Goal: Transaction & Acquisition: Obtain resource

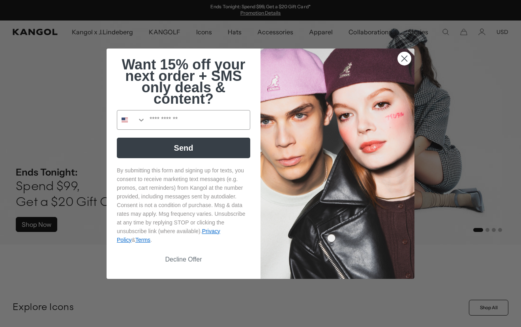
click at [91, 118] on div "Close dialog Want 15% off your next order + SMS only deals & content? Send By s…" at bounding box center [260, 163] width 521 height 327
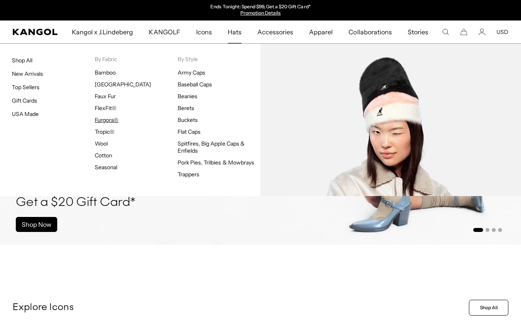
click at [106, 119] on link "Furgora®" at bounding box center [107, 119] width 24 height 7
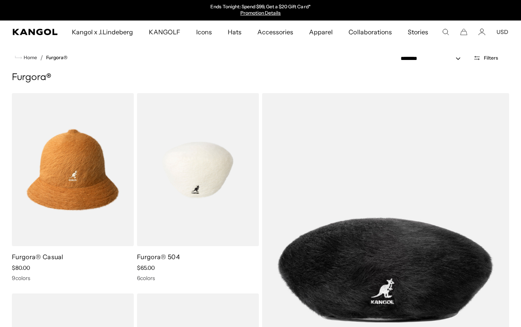
click at [181, 175] on img at bounding box center [198, 169] width 122 height 153
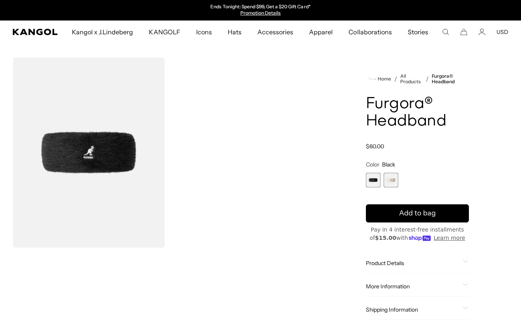
click at [392, 178] on span "2 of 2" at bounding box center [390, 180] width 15 height 15
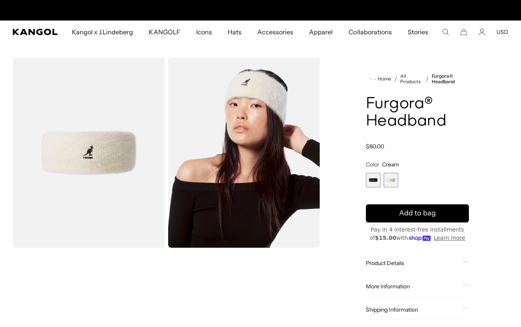
scroll to position [0, 163]
click at [369, 179] on span "1 of 2" at bounding box center [373, 180] width 15 height 15
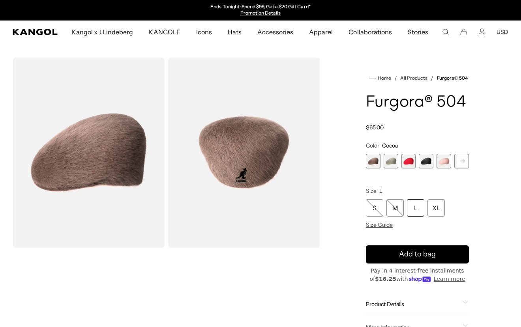
click at [458, 157] on rect at bounding box center [462, 161] width 12 height 12
click at [464, 159] on span "7 of 7" at bounding box center [461, 161] width 15 height 15
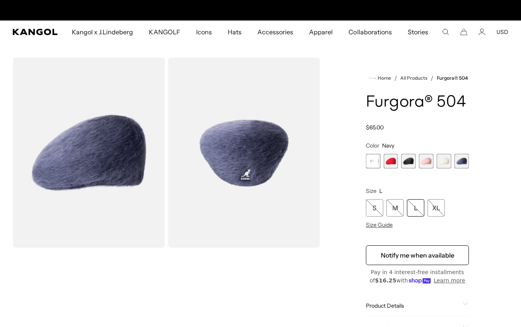
scroll to position [0, 163]
click at [447, 159] on span "6 of 7" at bounding box center [443, 161] width 15 height 15
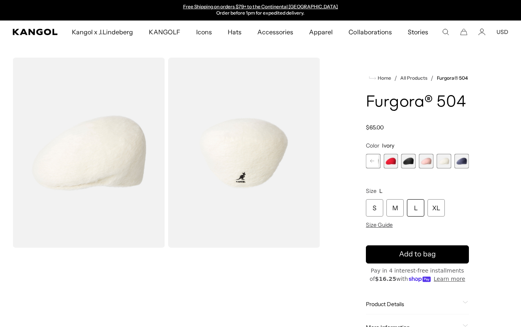
click at [426, 159] on span "5 of 7" at bounding box center [426, 161] width 15 height 15
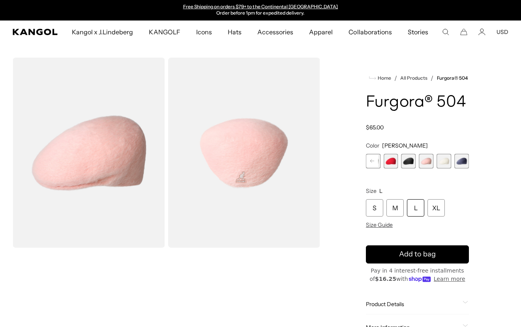
click at [409, 159] on span "4 of 7" at bounding box center [408, 161] width 15 height 15
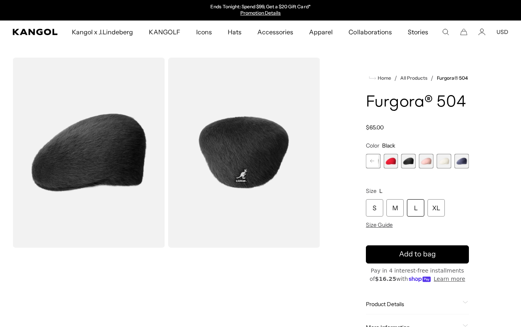
click at [392, 160] on span "3 of 7" at bounding box center [390, 161] width 15 height 15
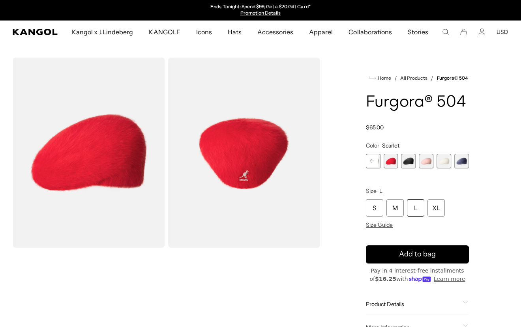
click at [377, 159] on rect at bounding box center [372, 161] width 12 height 12
click at [387, 162] on span "2 of 7" at bounding box center [390, 161] width 15 height 15
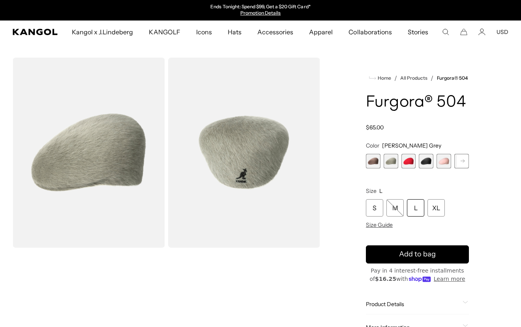
click at [374, 157] on span "1 of 7" at bounding box center [373, 161] width 15 height 15
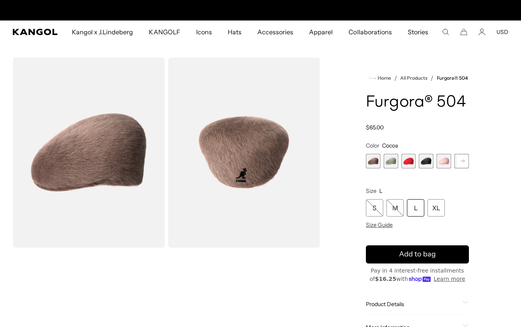
scroll to position [0, 163]
click at [393, 158] on span "2 of 7" at bounding box center [390, 161] width 15 height 15
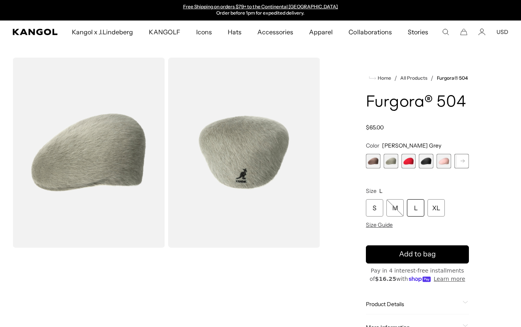
click at [462, 161] on rect at bounding box center [462, 161] width 12 height 12
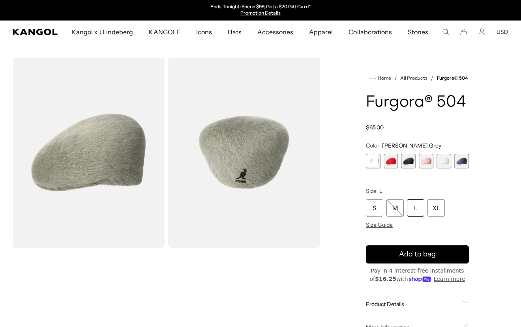
click at [462, 161] on span "7 of 7" at bounding box center [461, 161] width 15 height 15
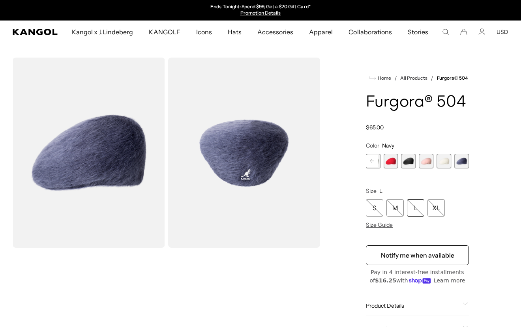
click at [423, 162] on span "5 of 7" at bounding box center [426, 161] width 15 height 15
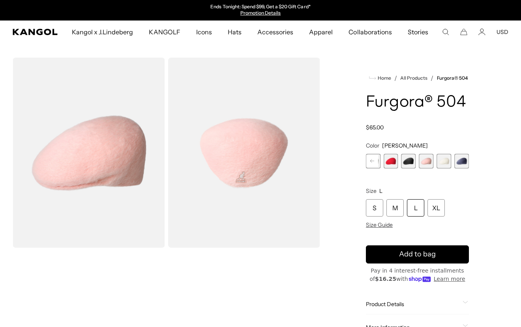
click at [373, 160] on rect at bounding box center [372, 161] width 12 height 12
click at [389, 163] on span "2 of 7" at bounding box center [390, 161] width 15 height 15
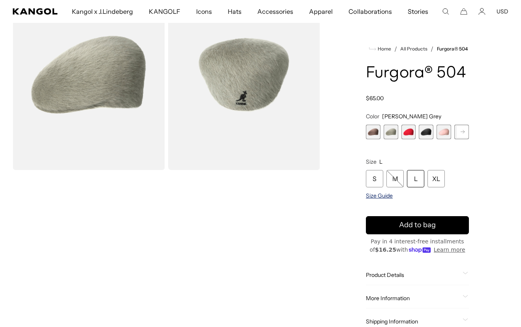
scroll to position [0, 163]
click at [376, 198] on span "Size Guide" at bounding box center [379, 195] width 27 height 7
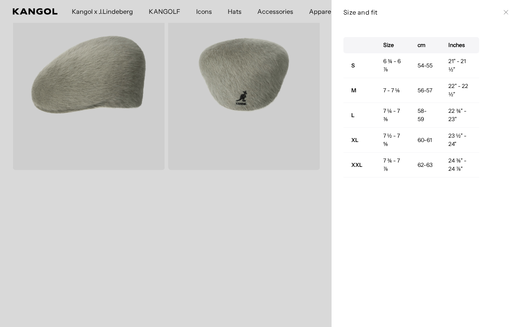
scroll to position [0, 0]
click at [310, 243] on div at bounding box center [260, 163] width 521 height 327
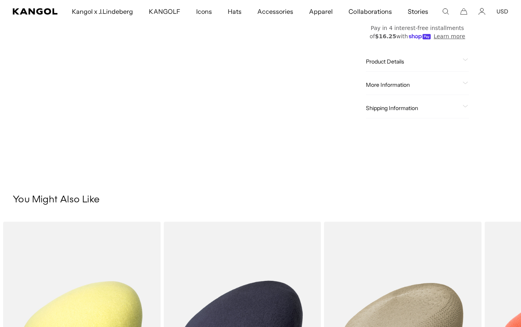
scroll to position [108, 0]
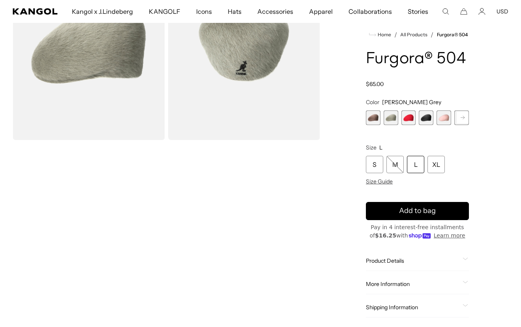
click at [366, 261] on span "Product Details" at bounding box center [413, 260] width 94 height 7
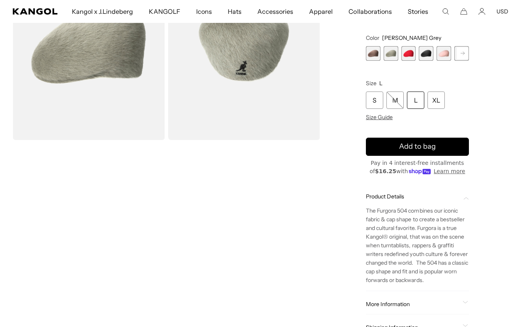
scroll to position [0, 163]
click at [381, 198] on span "Product Details" at bounding box center [413, 196] width 94 height 7
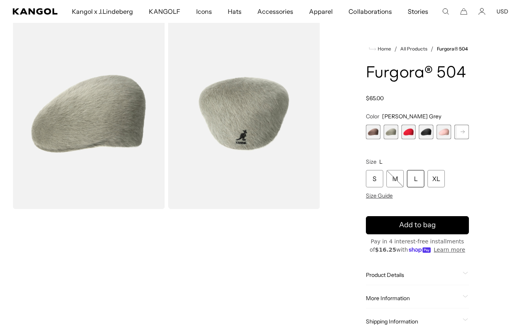
scroll to position [0, 0]
click at [377, 135] on span "1 of 7" at bounding box center [373, 132] width 15 height 15
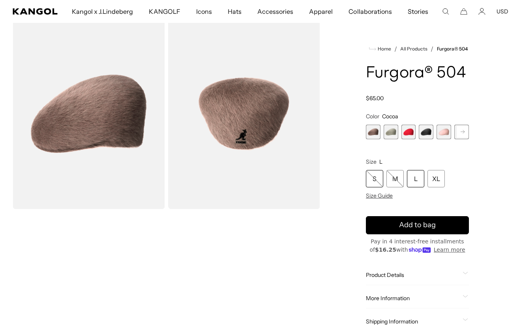
click at [373, 182] on div "S" at bounding box center [374, 178] width 17 height 17
select select "**********"
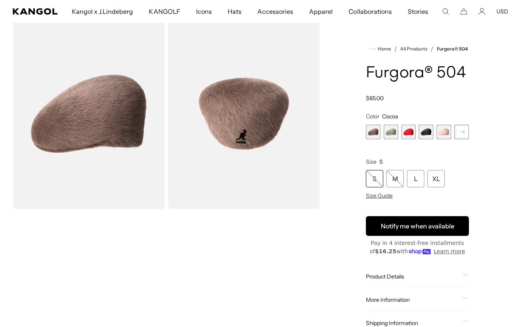
click at [386, 224] on button "Notify me when available" at bounding box center [417, 226] width 103 height 20
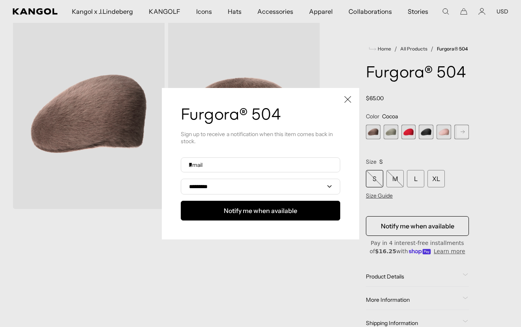
scroll to position [0, 163]
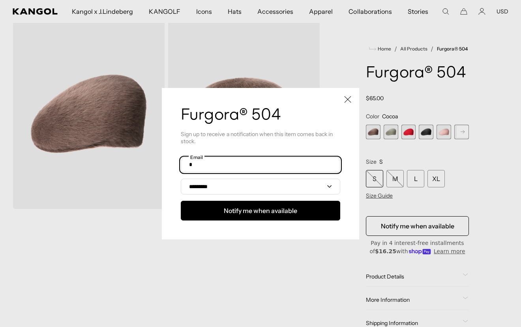
click at [303, 166] on input "text" at bounding box center [260, 164] width 159 height 15
type input "**********"
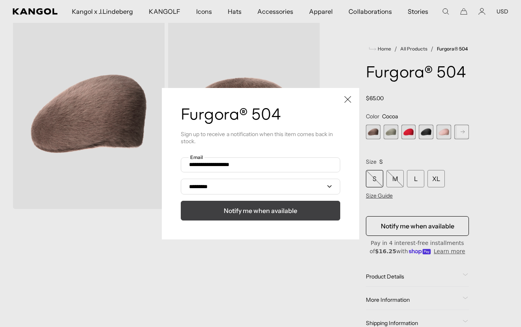
click at [280, 211] on span "Notify me when available" at bounding box center [260, 210] width 73 height 9
